Goal: Transaction & Acquisition: Download file/media

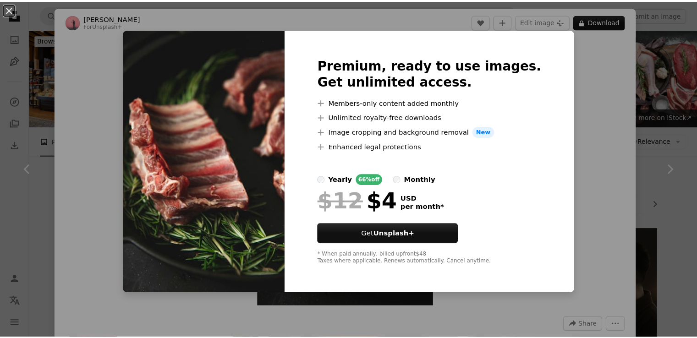
scroll to position [2310, 0]
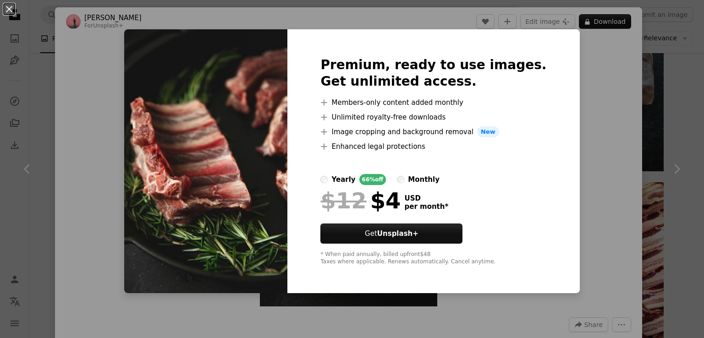
click at [654, 61] on div "An X shape Premium, ready to use images. Get unlimited access. A plus sign Memb…" at bounding box center [352, 169] width 704 height 338
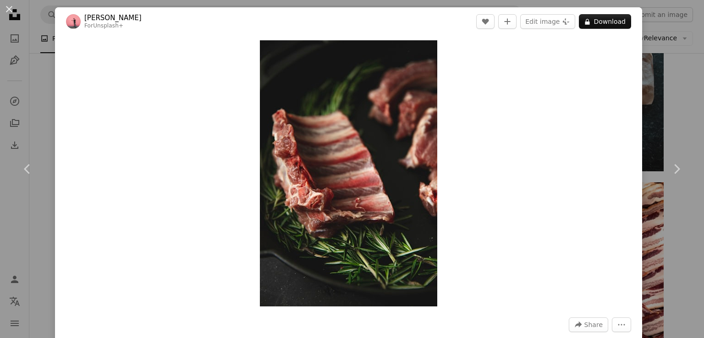
click at [669, 59] on div "An X shape Chevron left Chevron right [PERSON_NAME] For Unsplash+ A heart A plu…" at bounding box center [352, 169] width 704 height 338
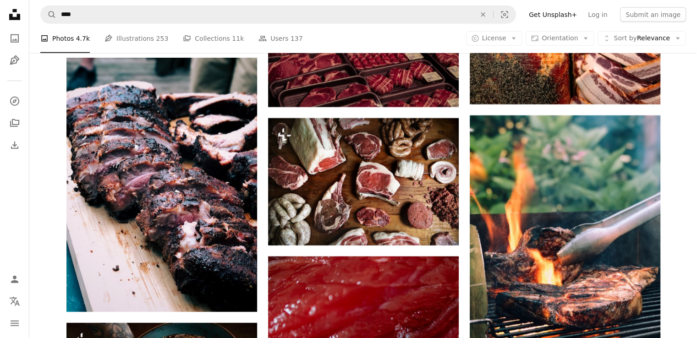
scroll to position [2692, 0]
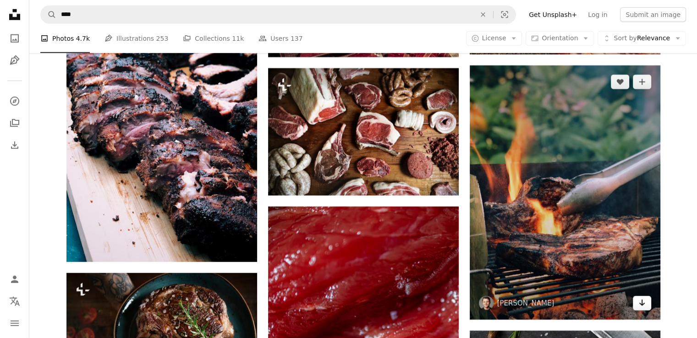
click at [644, 302] on icon "Arrow pointing down" at bounding box center [641, 302] width 7 height 11
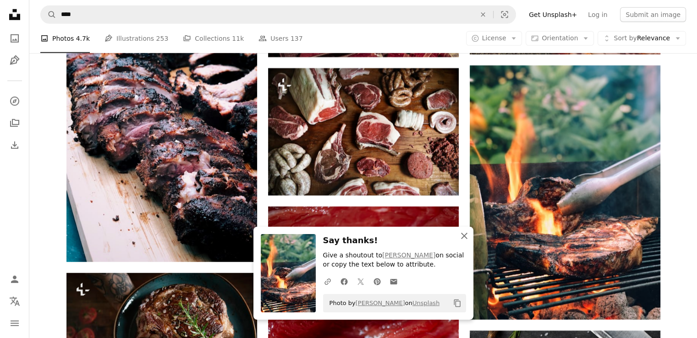
click at [467, 232] on icon "An X shape" at bounding box center [464, 235] width 11 height 11
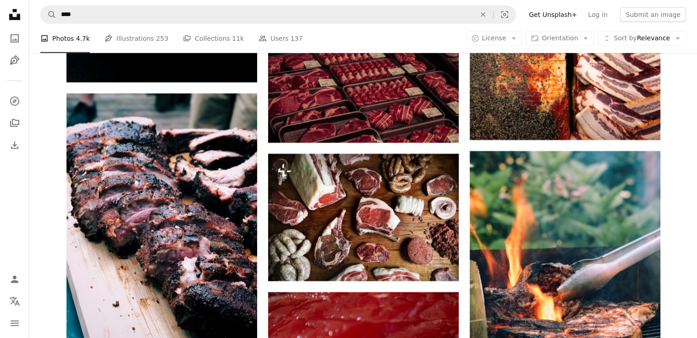
scroll to position [2615, 0]
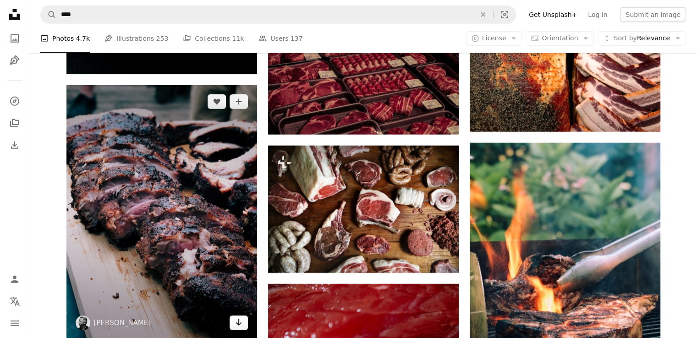
click at [242, 326] on icon "Arrow pointing down" at bounding box center [238, 322] width 7 height 11
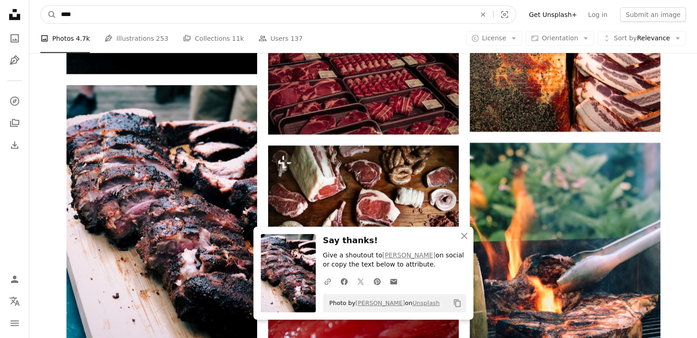
click at [440, 21] on input "****" at bounding box center [264, 14] width 417 height 17
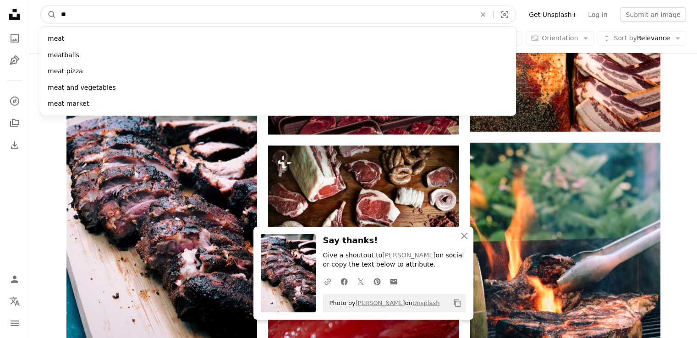
type input "*"
type input "****"
click at [41, 6] on button "A magnifying glass" at bounding box center [49, 14] width 16 height 17
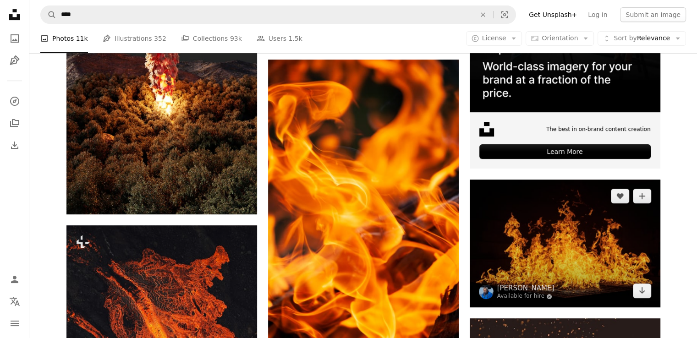
scroll to position [303, 0]
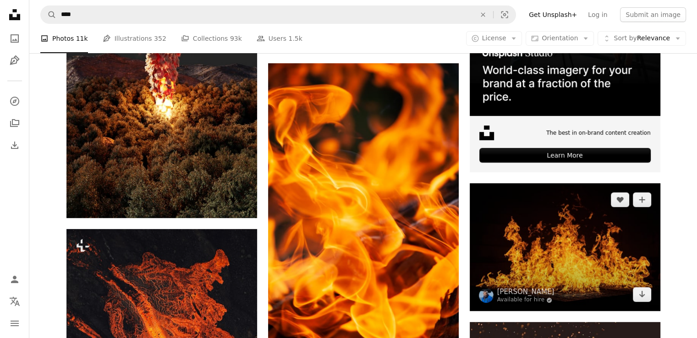
click at [471, 252] on img at bounding box center [565, 247] width 191 height 128
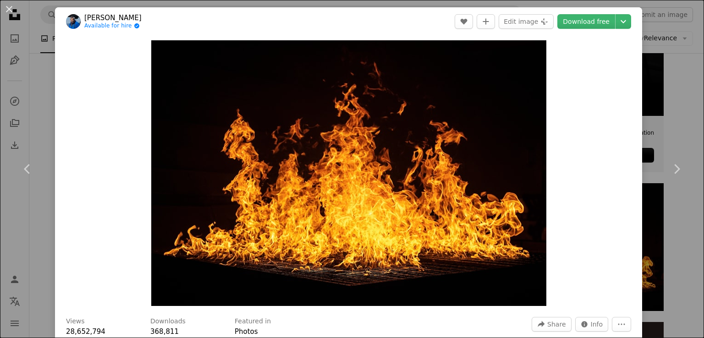
click at [33, 98] on div "An X shape Chevron left Chevron right [PERSON_NAME] Angel Available for hire A …" at bounding box center [352, 169] width 704 height 338
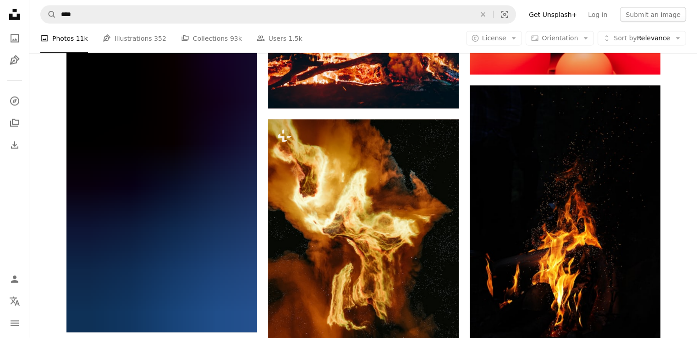
scroll to position [1990, 0]
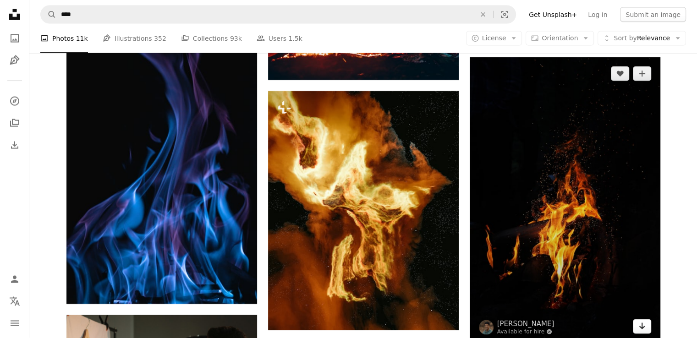
click at [645, 325] on icon "Arrow pointing down" at bounding box center [641, 326] width 7 height 11
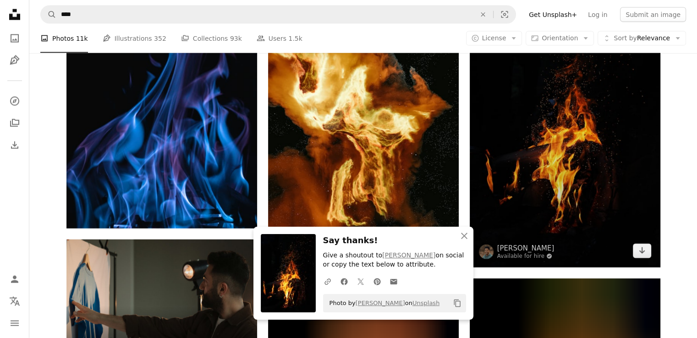
scroll to position [2099, 0]
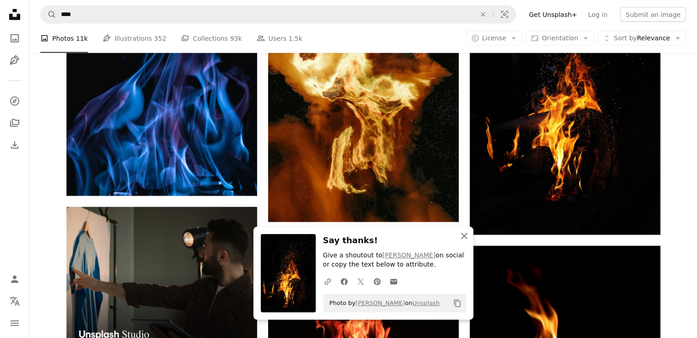
click at [466, 237] on icon "button" at bounding box center [464, 236] width 6 height 6
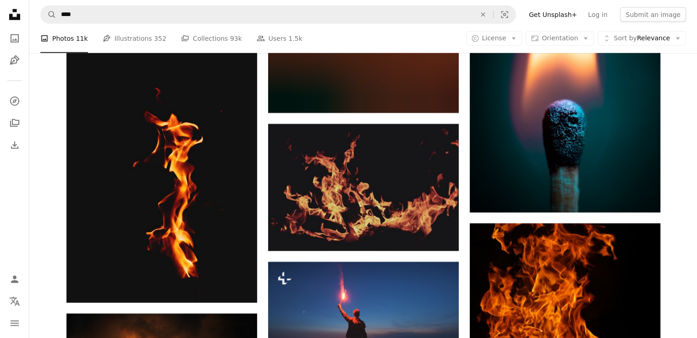
scroll to position [5969, 0]
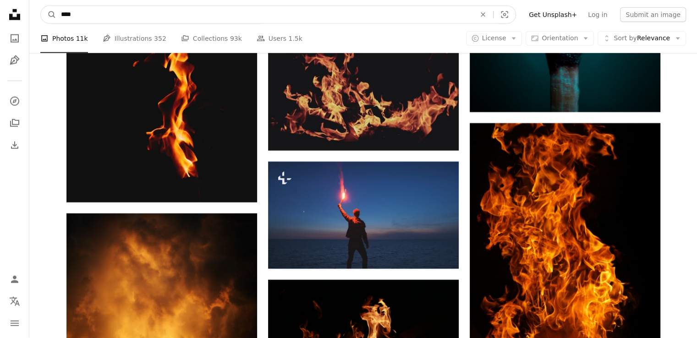
click at [75, 19] on input "****" at bounding box center [264, 14] width 417 height 17
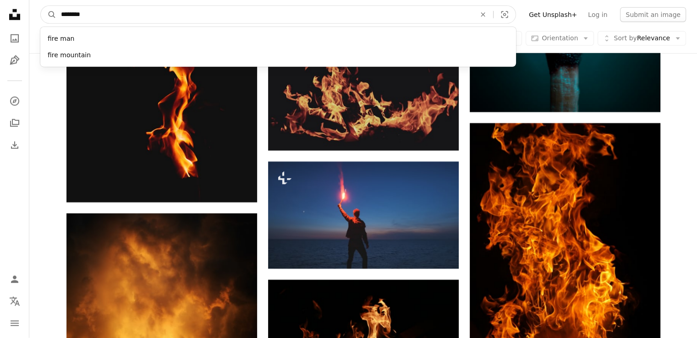
type input "*********"
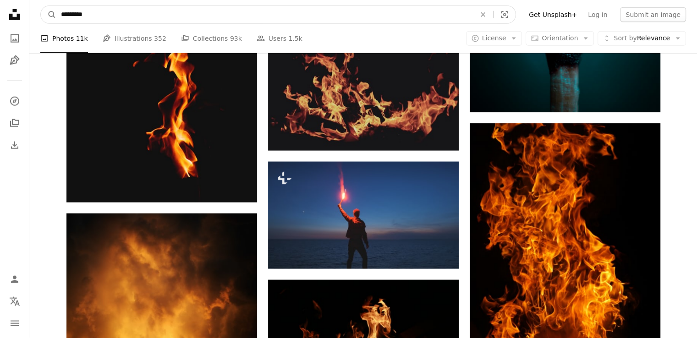
click button "A magnifying glass" at bounding box center [49, 14] width 16 height 17
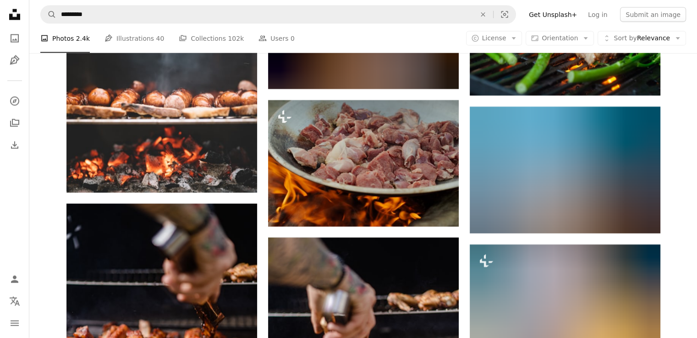
scroll to position [2080, 0]
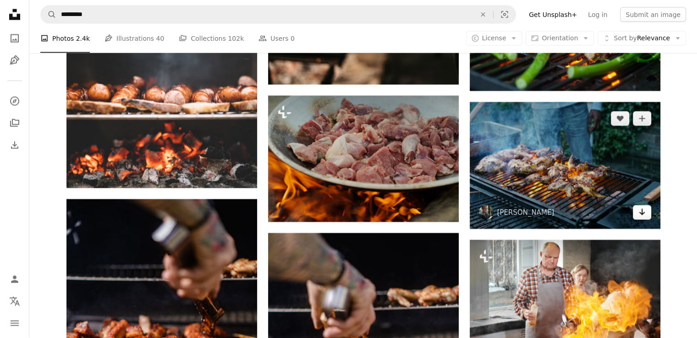
click at [639, 220] on link "Arrow pointing down" at bounding box center [642, 212] width 18 height 15
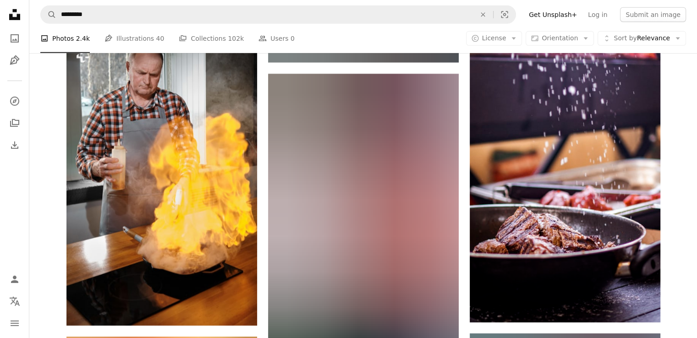
scroll to position [2860, 0]
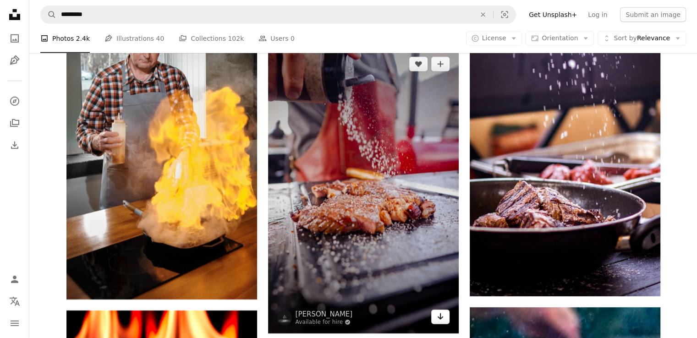
click at [438, 321] on icon "Arrow pointing down" at bounding box center [440, 316] width 7 height 11
